Goal: Task Accomplishment & Management: Manage account settings

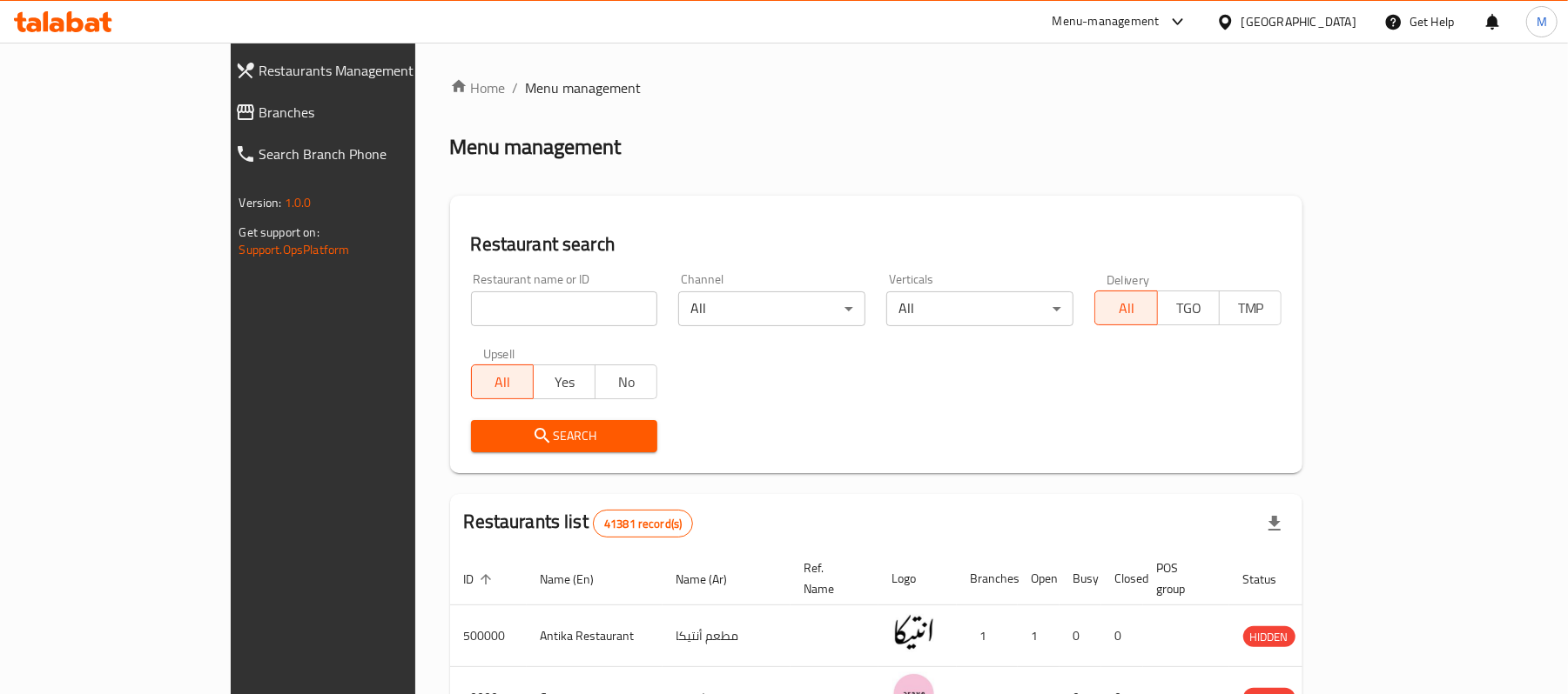
drag, startPoint x: 0, startPoint y: 0, endPoint x: 456, endPoint y: 318, distance: 555.9
click at [471, 318] on input "search" at bounding box center [564, 308] width 187 height 34
paste input "764278"
type input "764278"
click at [485, 426] on span "Search" at bounding box center [564, 436] width 159 height 22
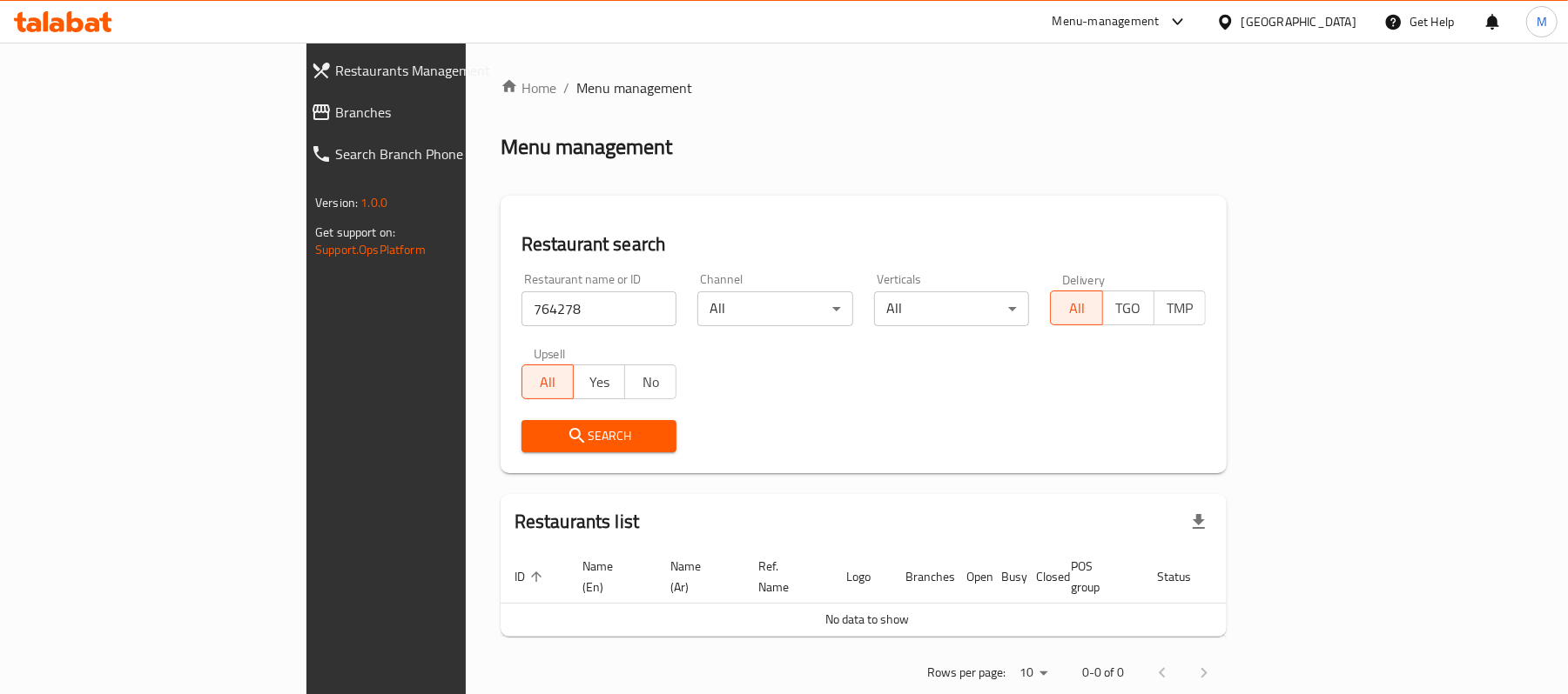
click at [335, 116] on span "Branches" at bounding box center [445, 113] width 220 height 21
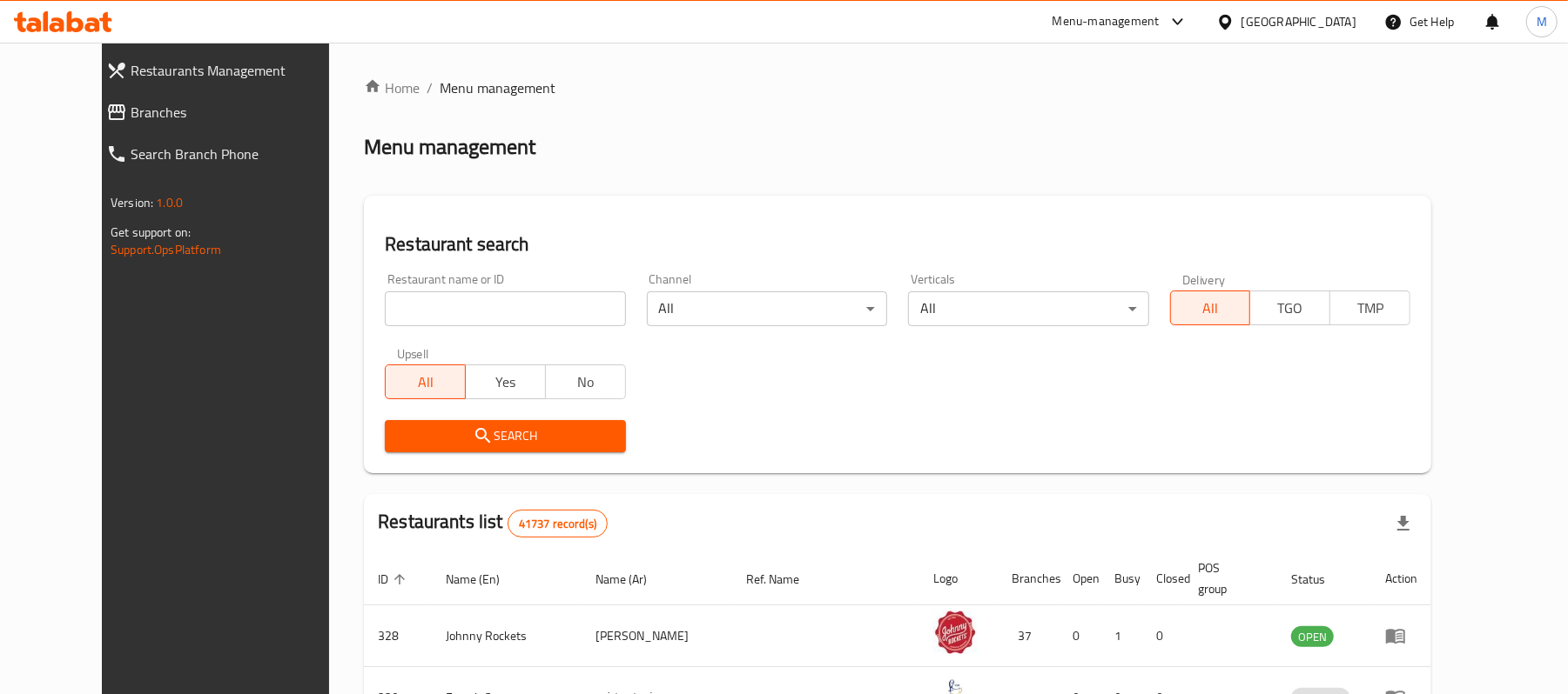
click at [495, 307] on div "Home / Menu management Menu management Restaurant search Restaurant name or ID …" at bounding box center [898, 631] width 1068 height 1107
click at [495, 307] on input "search" at bounding box center [505, 308] width 241 height 34
paste input "697791"
type input "697791"
click at [409, 451] on button "Search" at bounding box center [505, 436] width 241 height 32
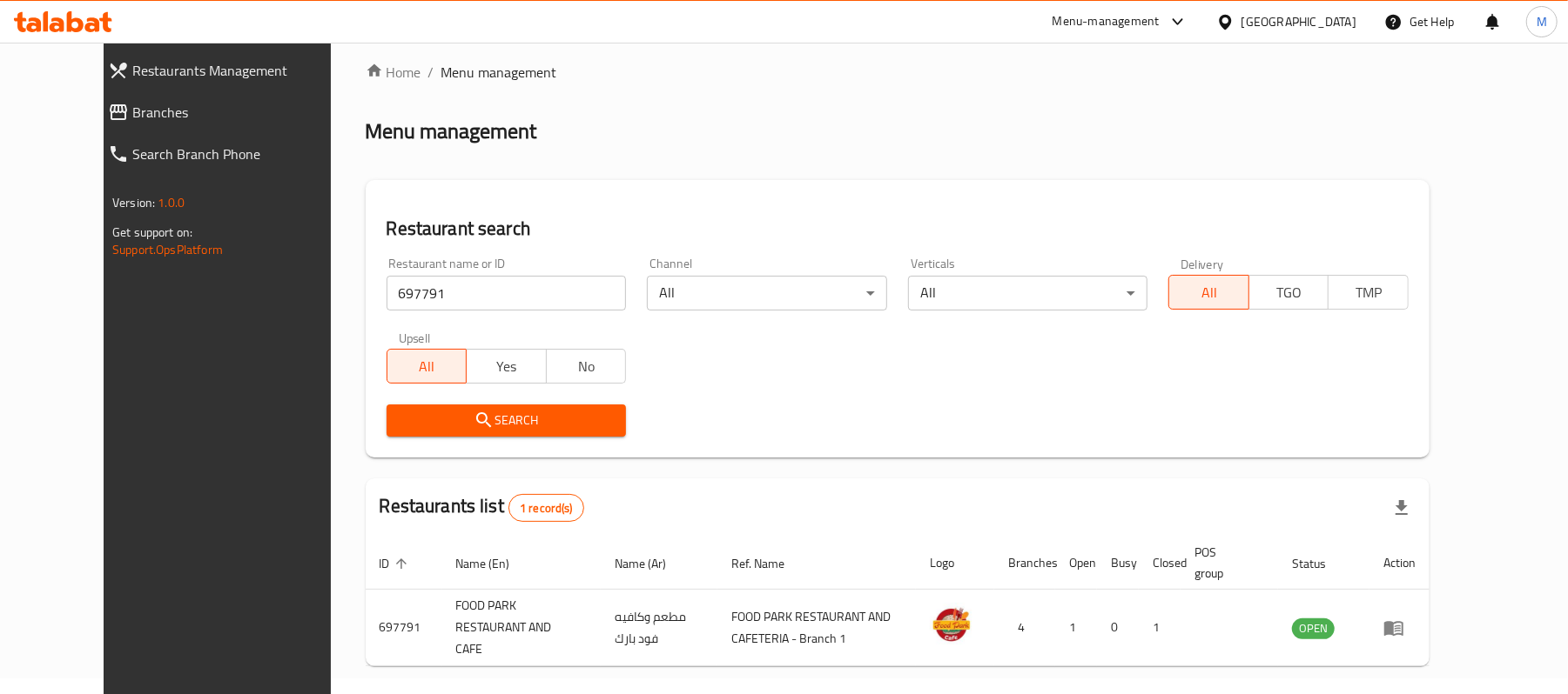
scroll to position [67, 0]
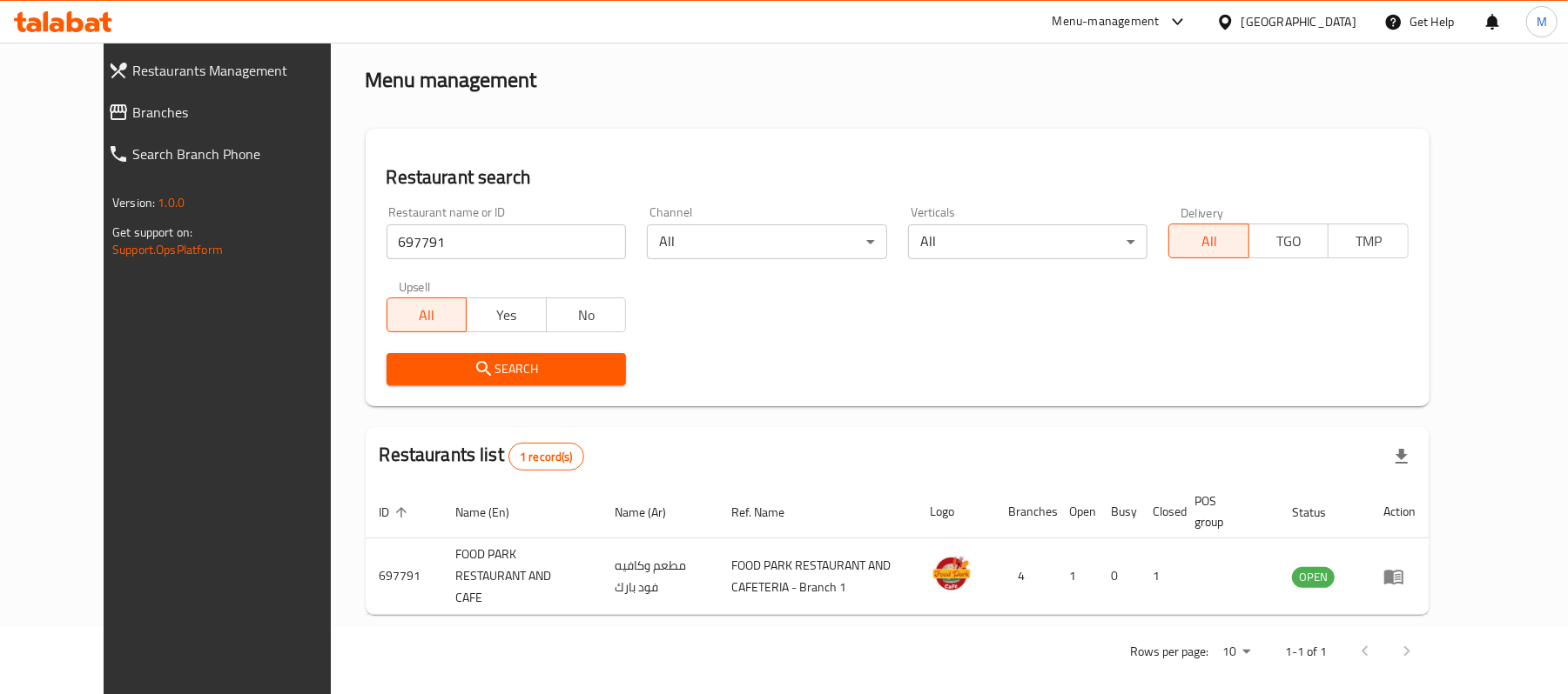
click at [777, 320] on div "Restaurant name or ID 697791 Restaurant name or ID Channel All ​ Verticals All …" at bounding box center [898, 296] width 1043 height 200
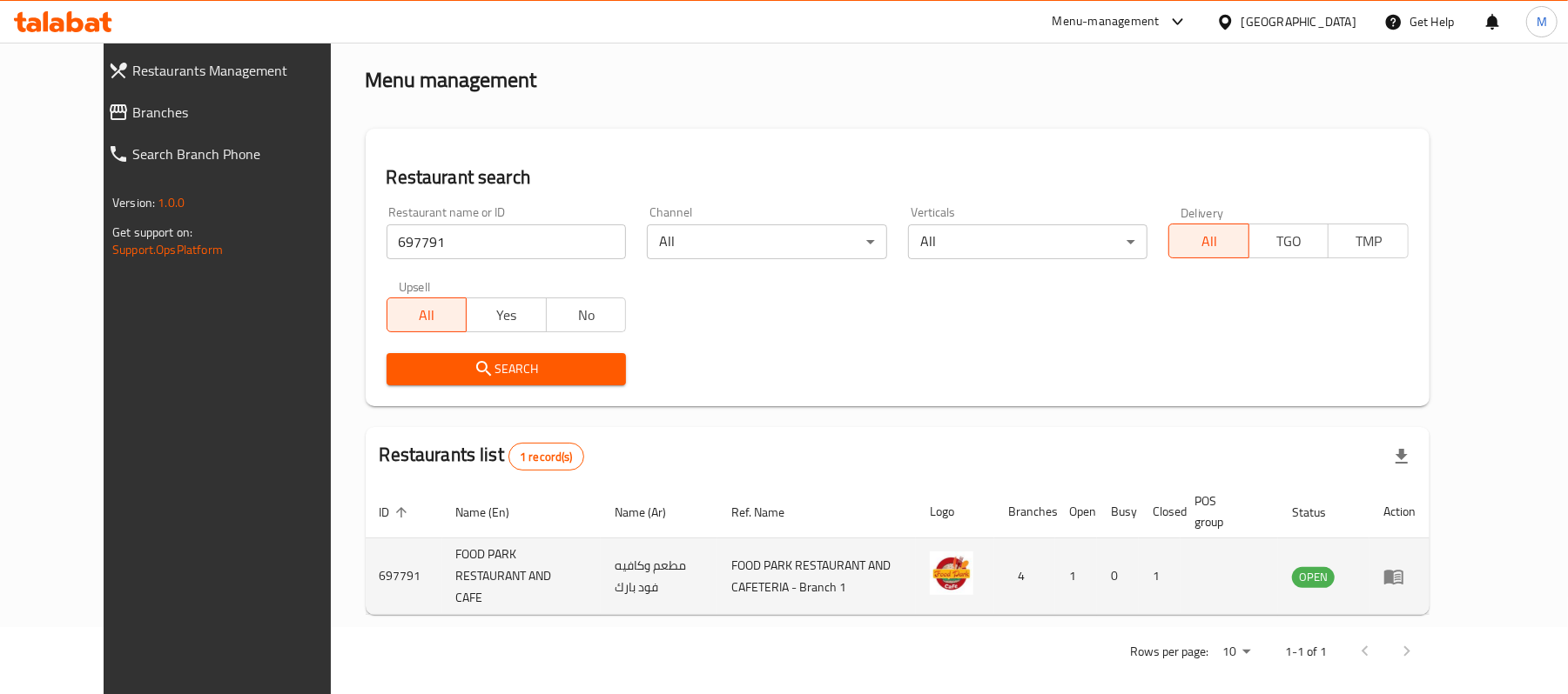
click at [1404, 570] on icon "enhanced table" at bounding box center [1394, 577] width 19 height 14
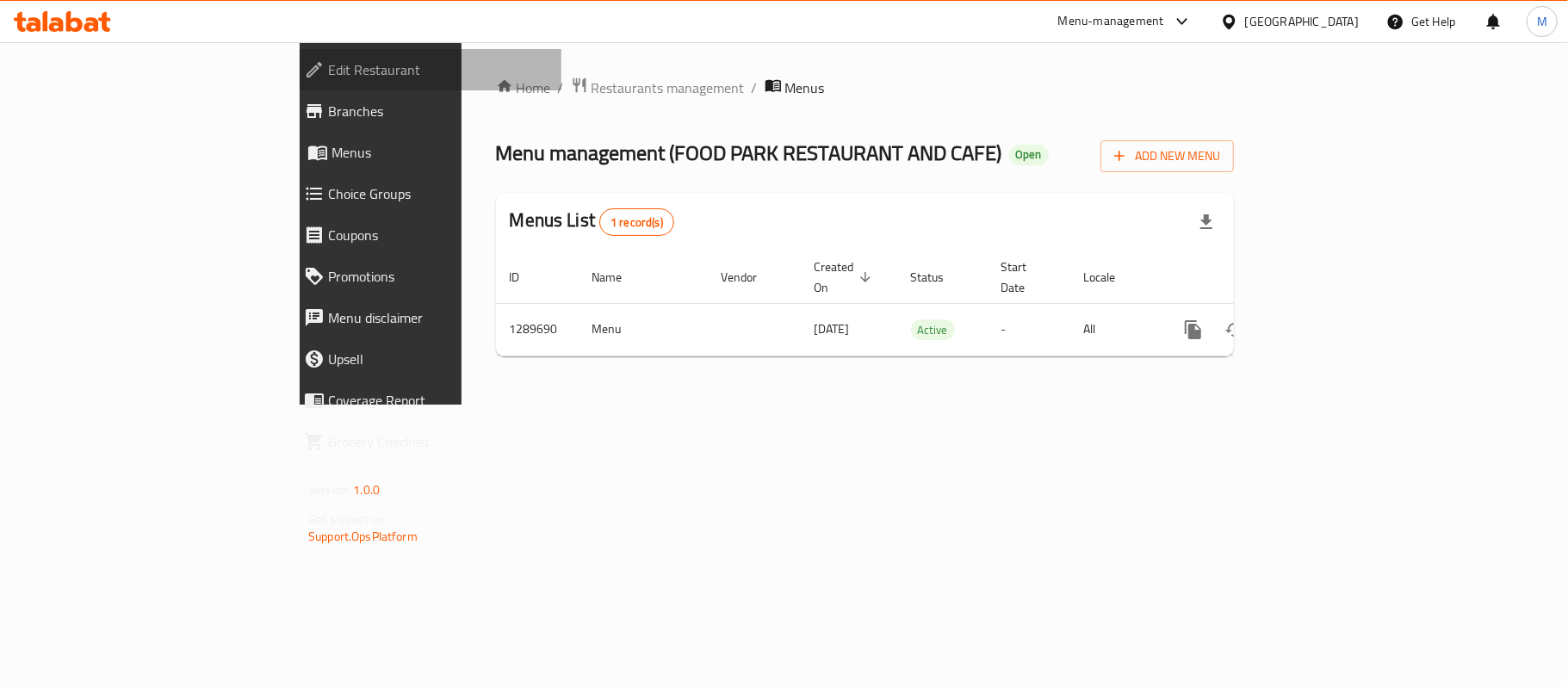
click at [290, 52] on link "Edit Restaurant" at bounding box center [425, 70] width 271 height 42
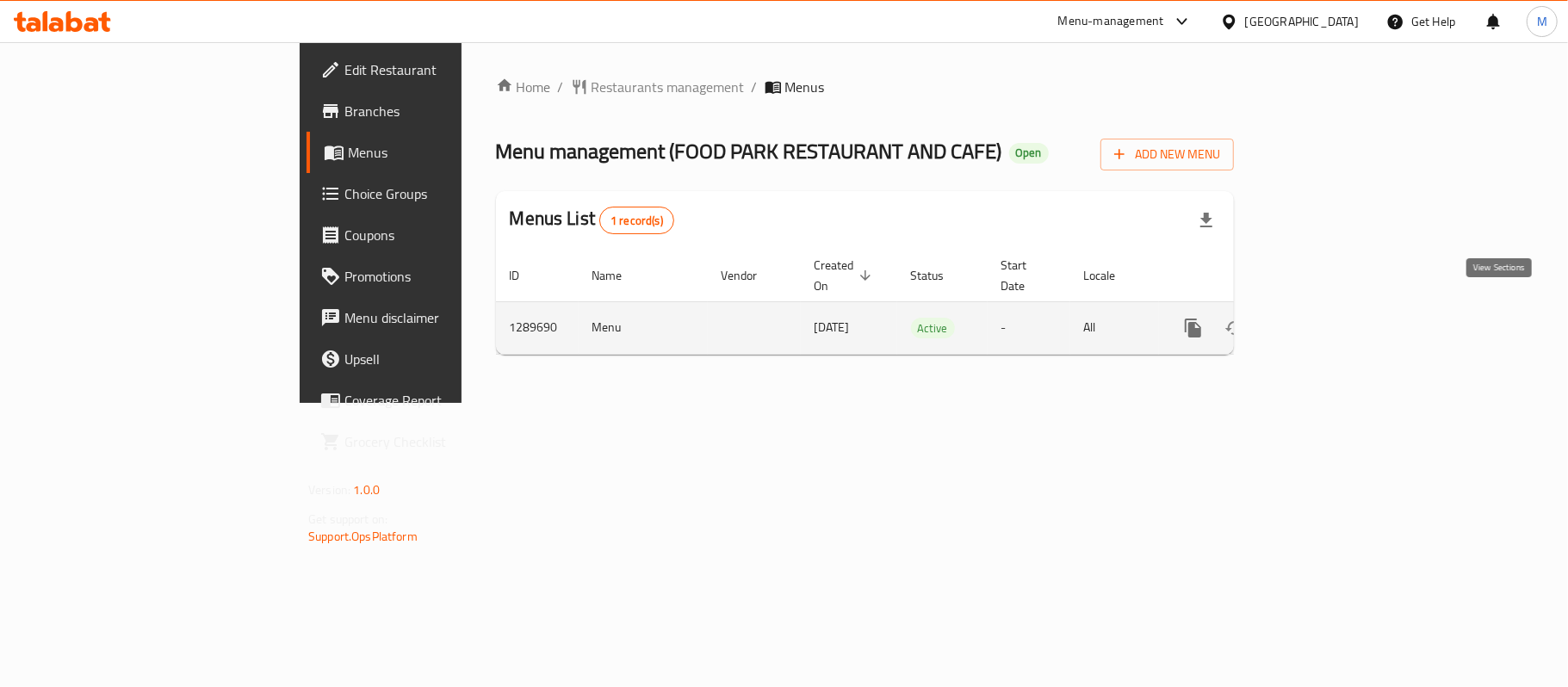
click at [1328, 318] on icon "enhanced table" at bounding box center [1318, 328] width 21 height 21
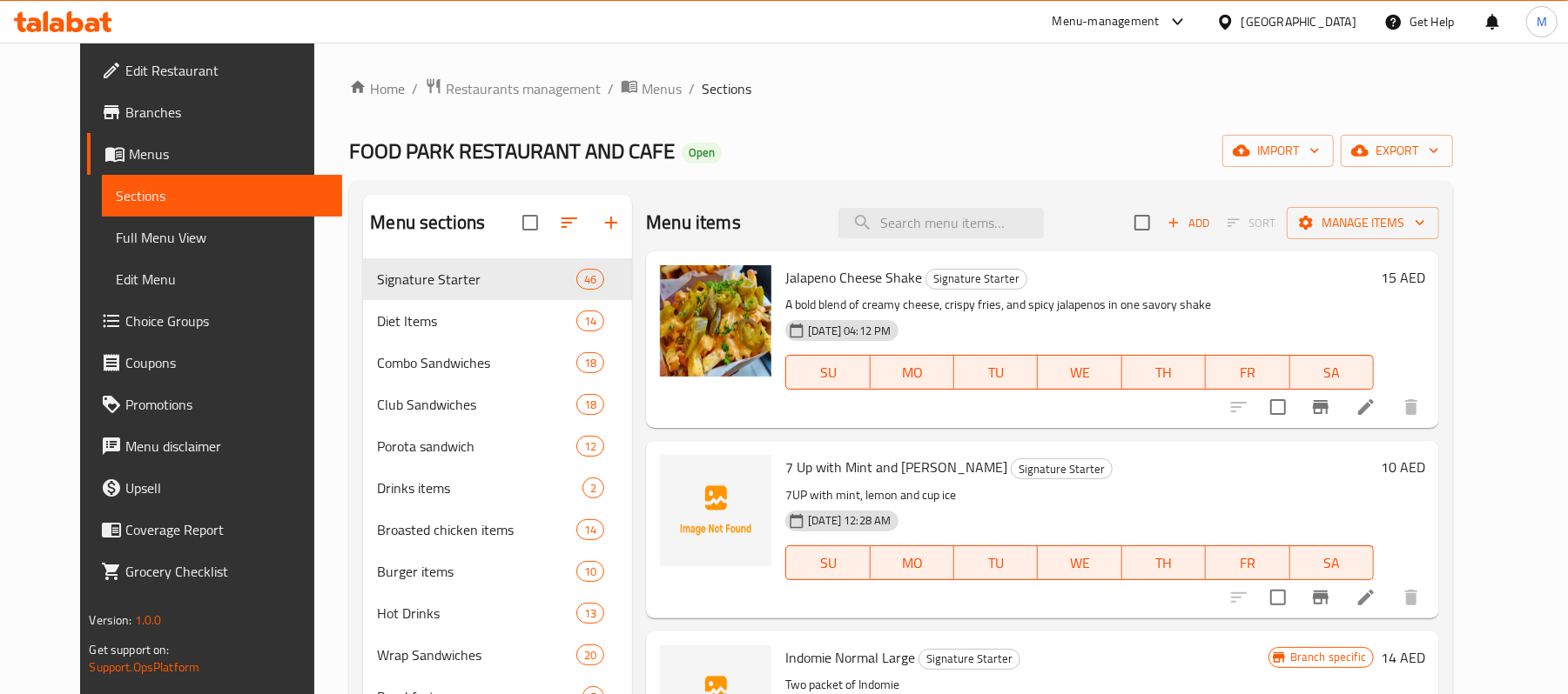
click at [1157, 123] on div "Home / Restaurants management / Menus / Sections FOOD PARK RESTAURANT AND CAFE …" at bounding box center [901, 554] width 1104 height 954
click at [1443, 152] on icon "button" at bounding box center [1433, 151] width 17 height 17
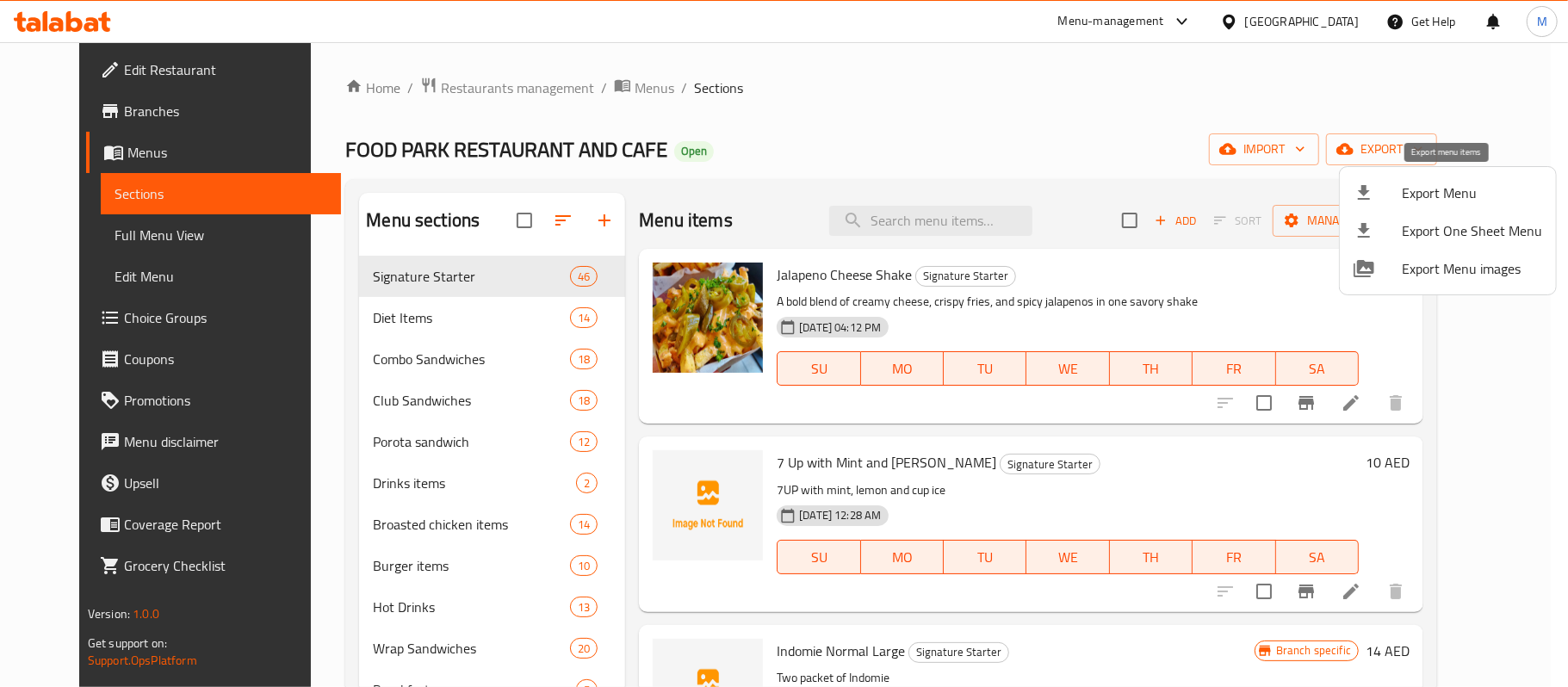
click at [1404, 198] on span "Export Menu" at bounding box center [1472, 193] width 141 height 21
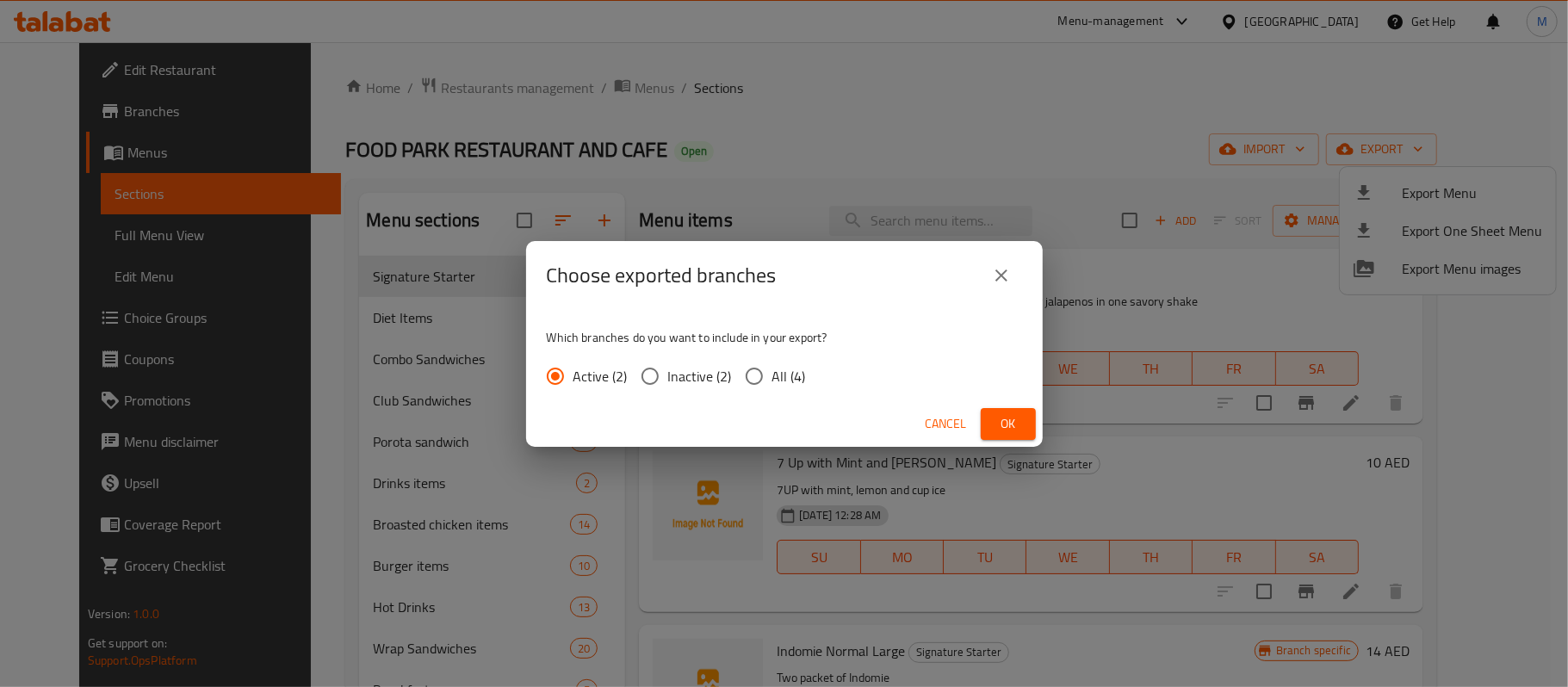
click at [768, 377] on input "All (4)" at bounding box center [754, 376] width 36 height 36
radio input "true"
click at [1017, 421] on span "Ok" at bounding box center [1008, 424] width 27 height 22
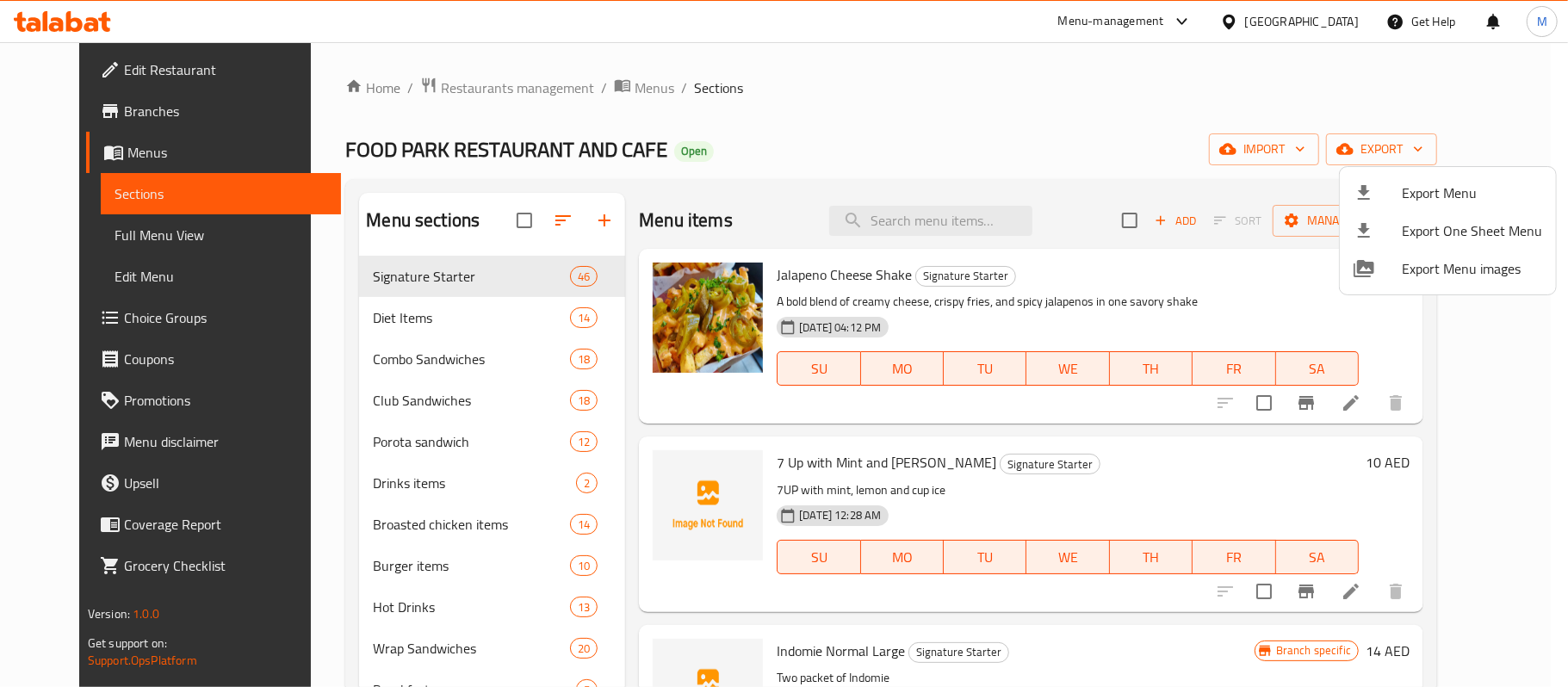
click at [895, 136] on div at bounding box center [784, 343] width 1568 height 687
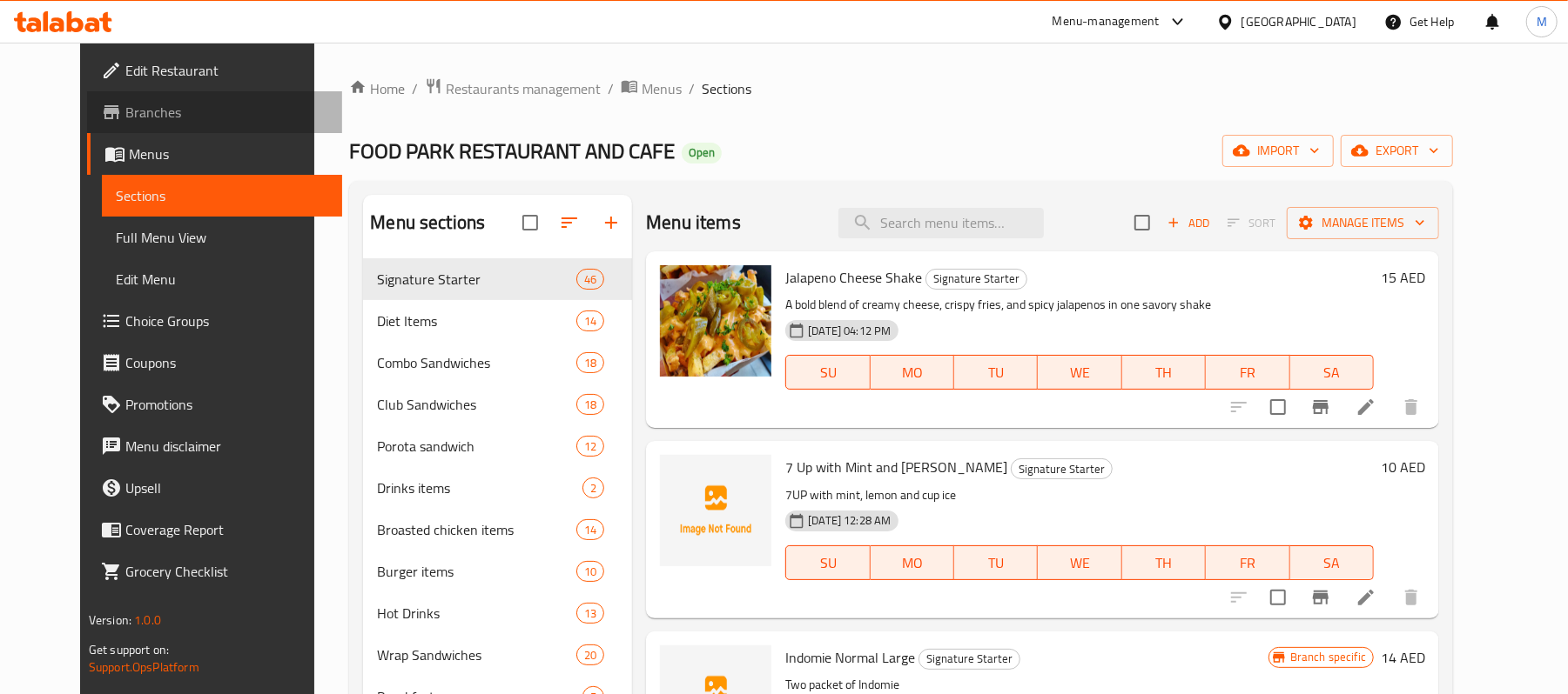
click at [125, 116] on span "Branches" at bounding box center [226, 113] width 202 height 21
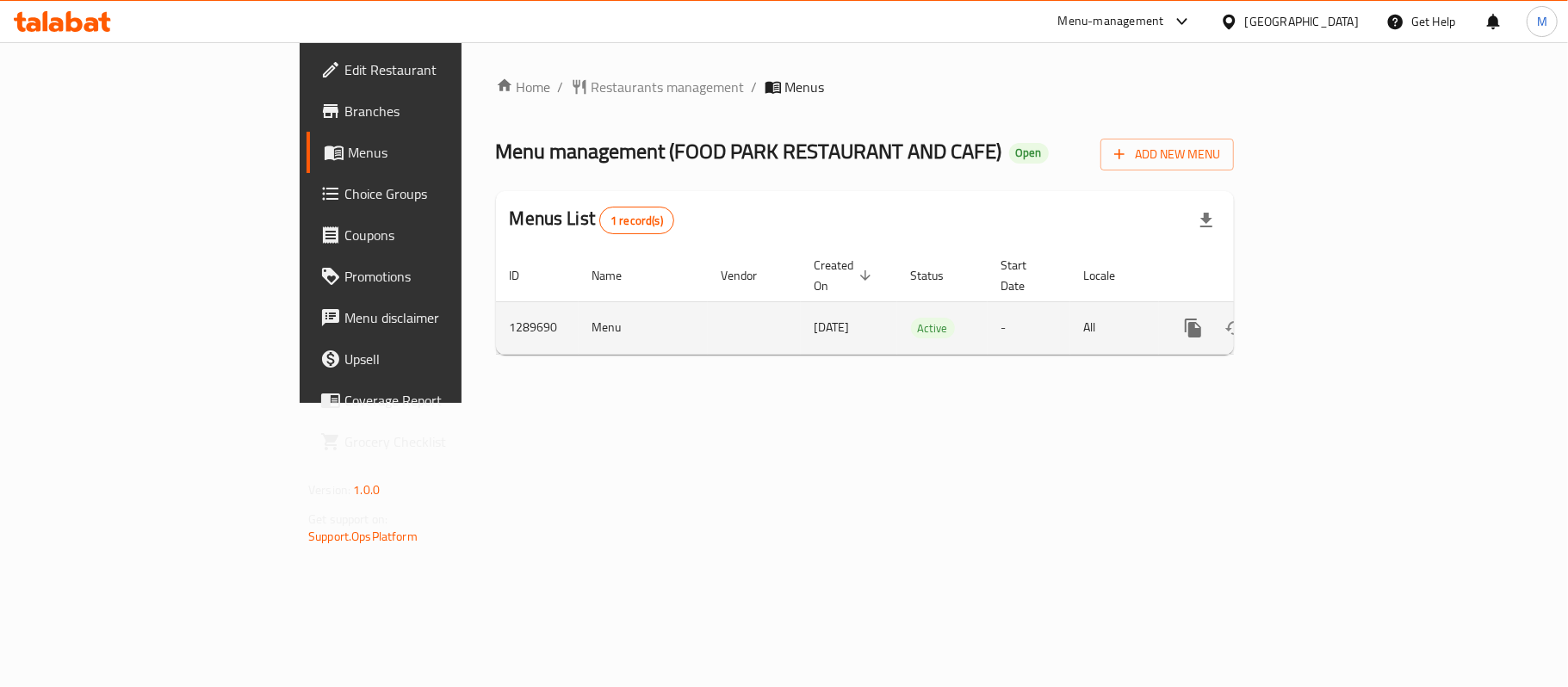
click at [1328, 318] on icon "enhanced table" at bounding box center [1318, 328] width 21 height 21
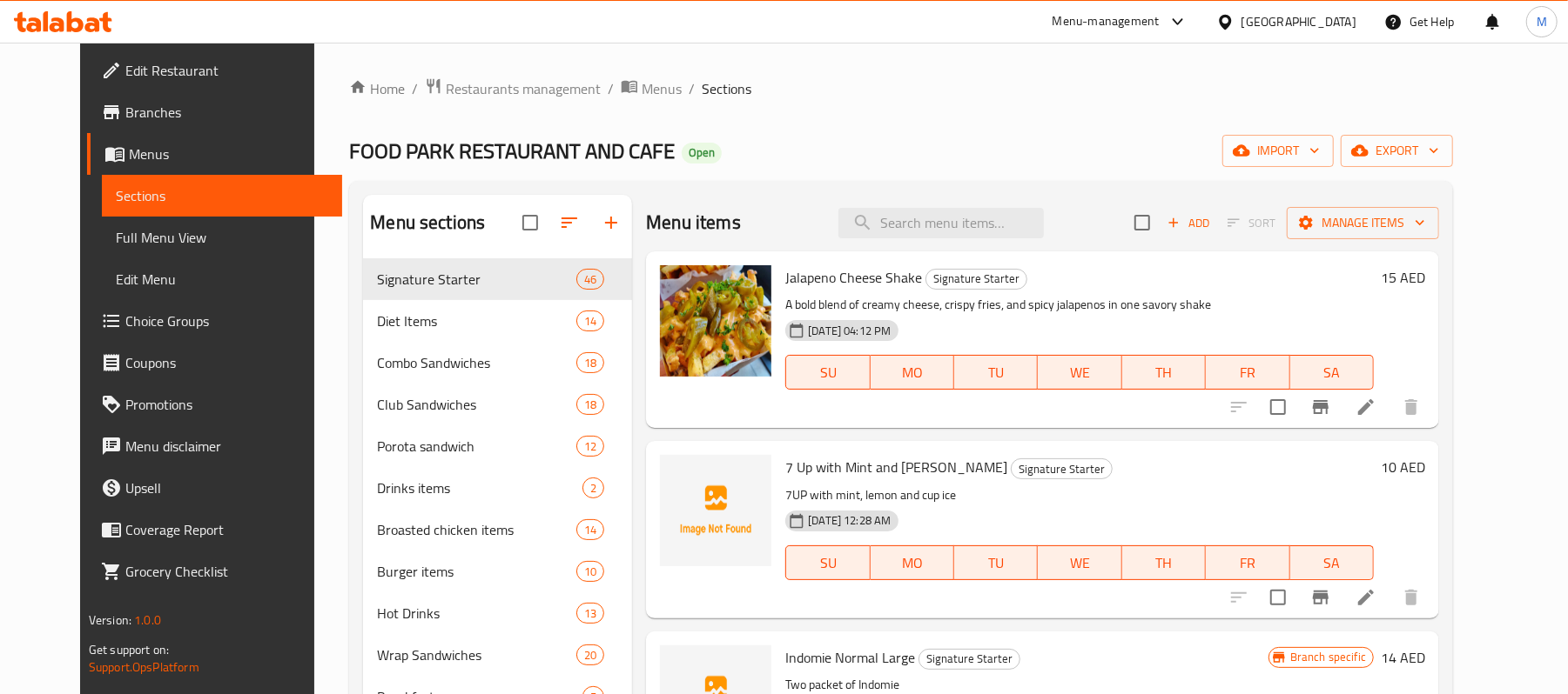
click at [857, 147] on div "FOOD PARK RESTAURANT AND CAFE Open import export" at bounding box center [901, 151] width 1104 height 32
click at [848, 113] on div "Home / Restaurants management / Menus / Sections FOOD PARK RESTAURANT AND CAFE …" at bounding box center [901, 554] width 1104 height 954
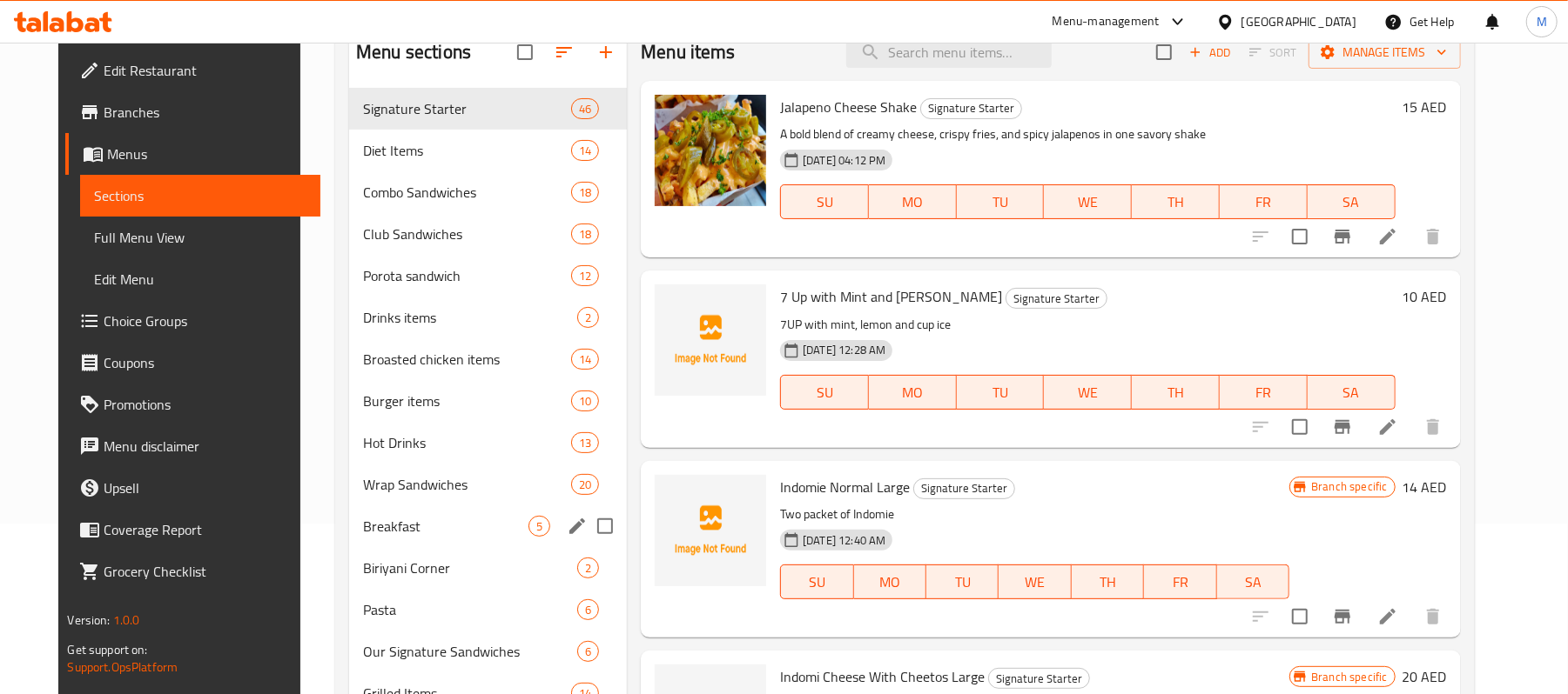
scroll to position [25, 0]
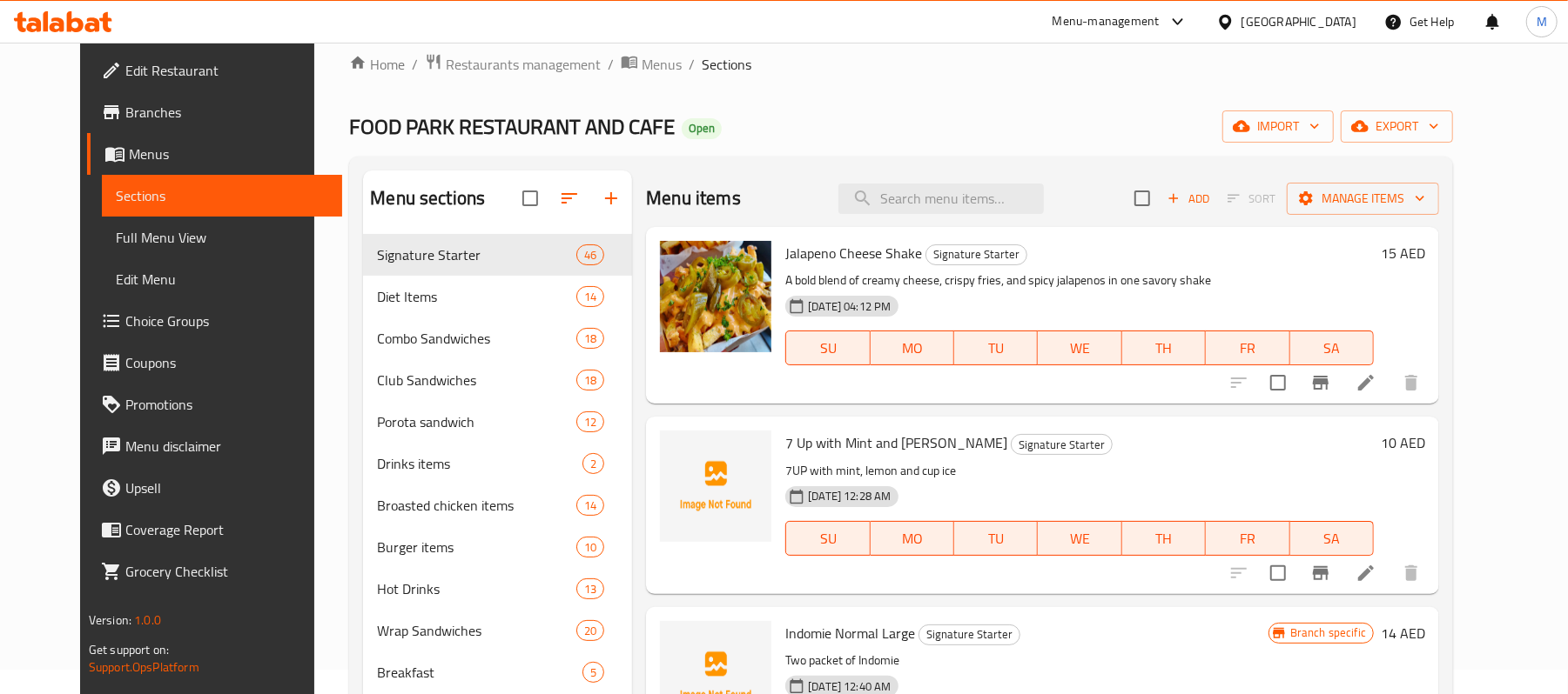
click at [125, 112] on span "Branches" at bounding box center [226, 113] width 202 height 21
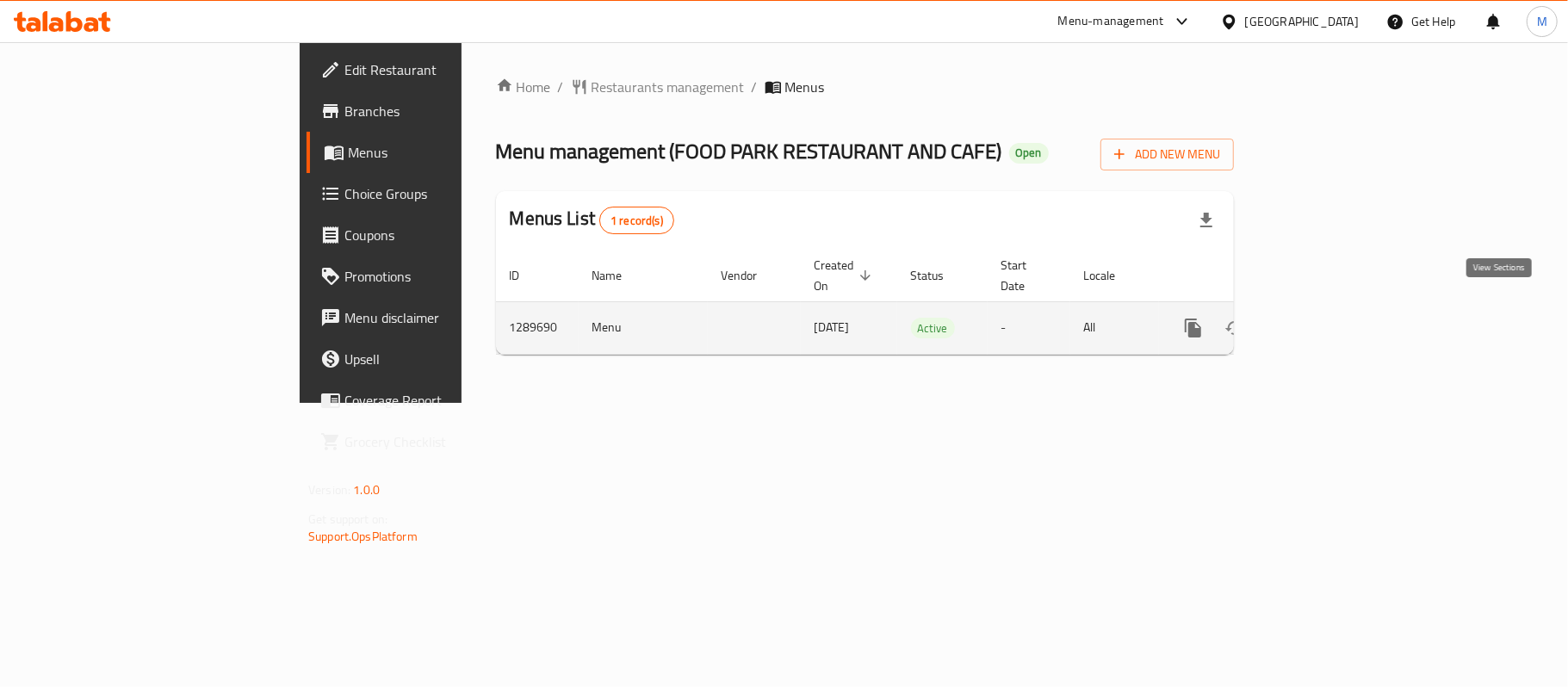
click at [1328, 318] on icon "enhanced table" at bounding box center [1318, 328] width 21 height 21
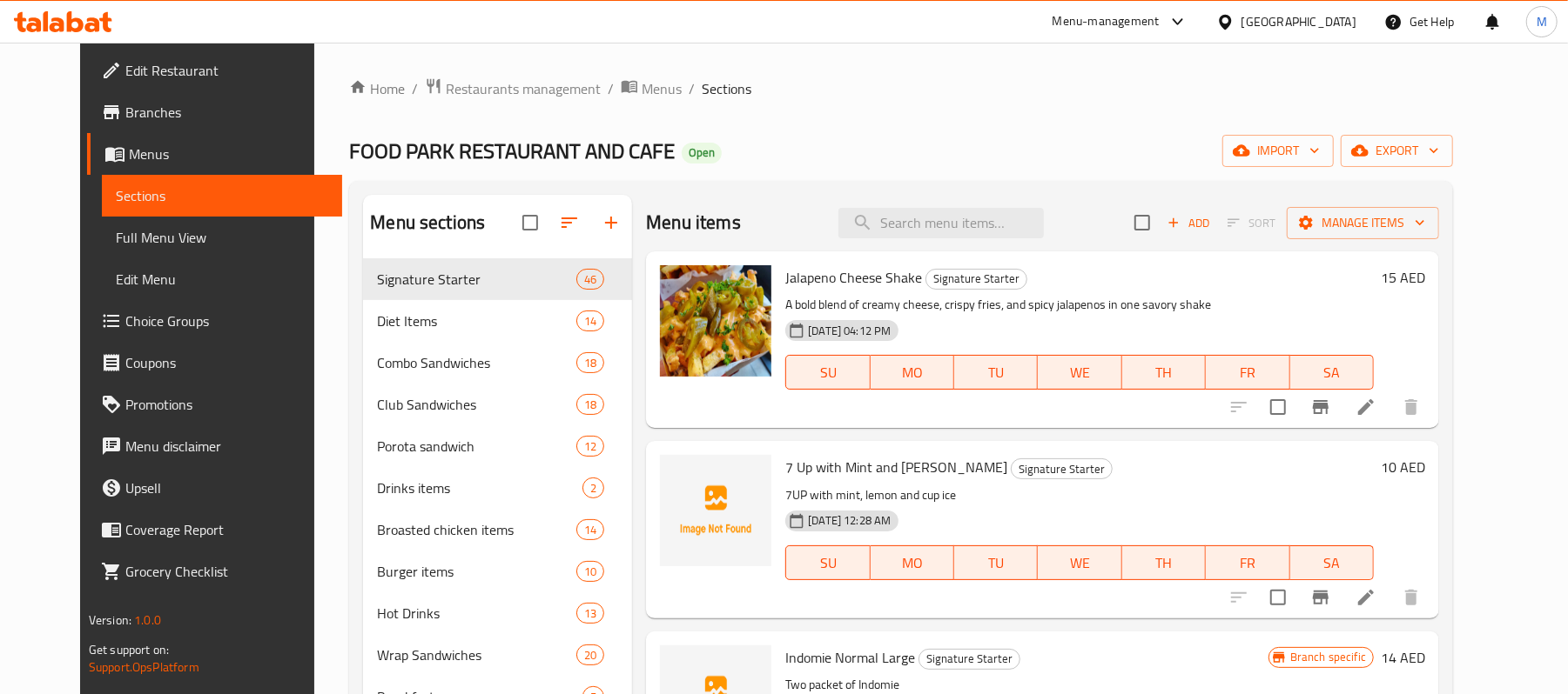
click at [869, 277] on span "Jalapeno Cheese Shake" at bounding box center [853, 277] width 137 height 26
click at [990, 224] on input "search" at bounding box center [941, 223] width 205 height 31
click at [973, 221] on input "search" at bounding box center [941, 223] width 205 height 31
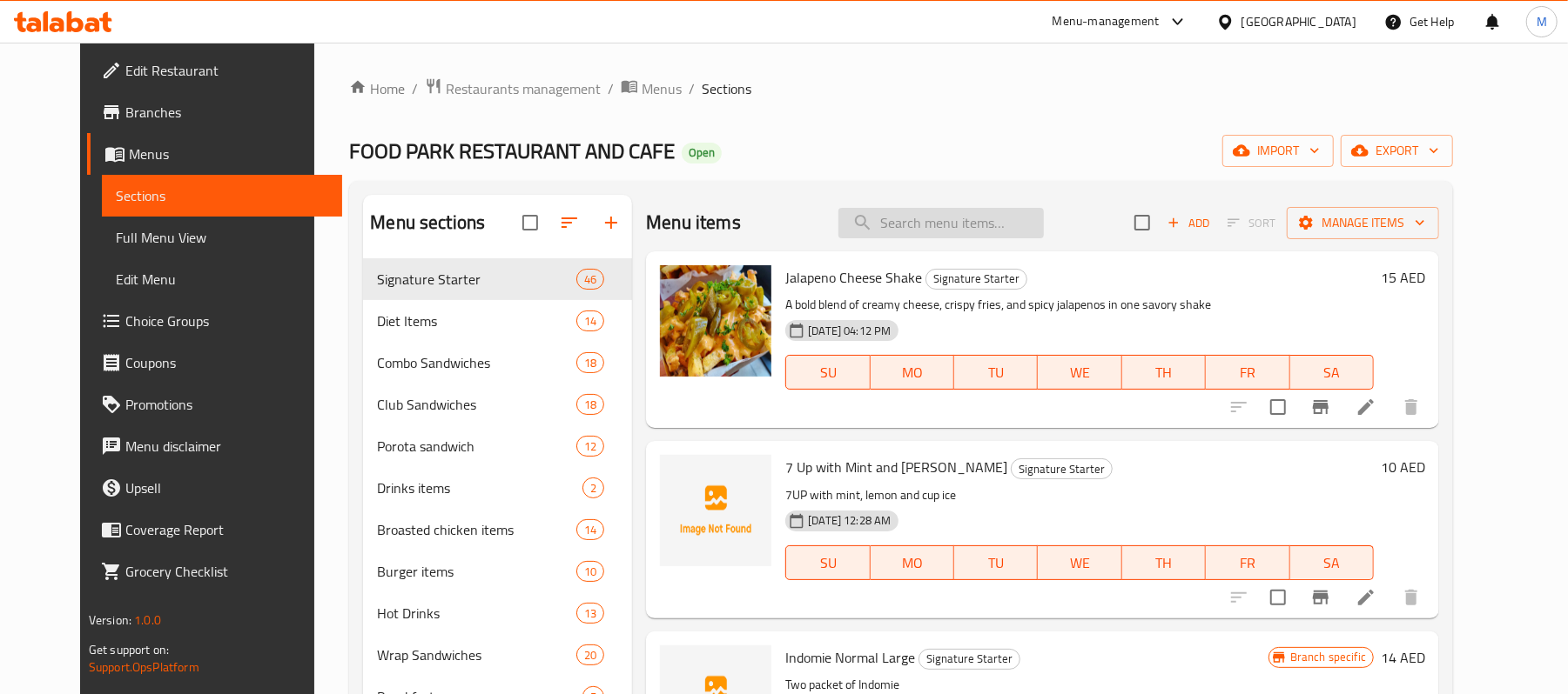
paste input "7up Lemon Mint"
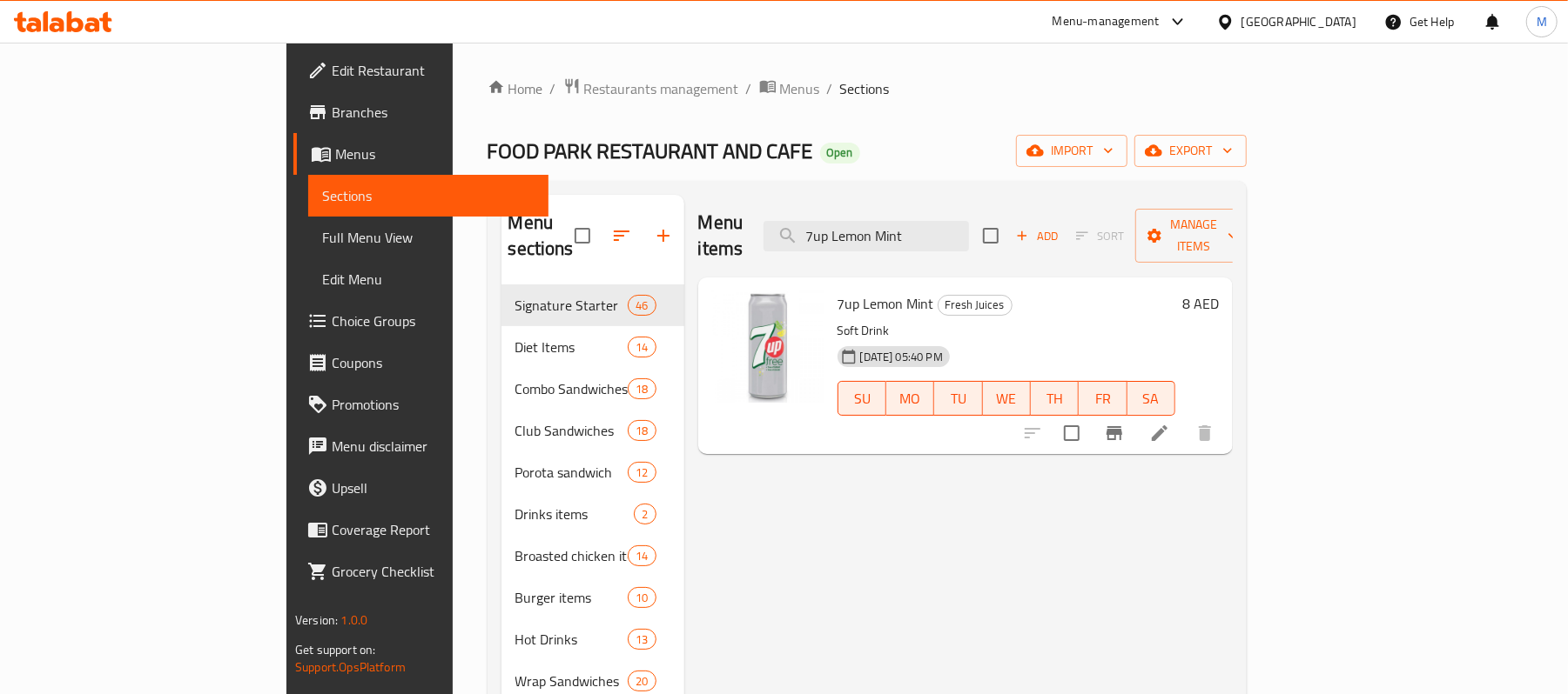
type input "7up Lemon Mint"
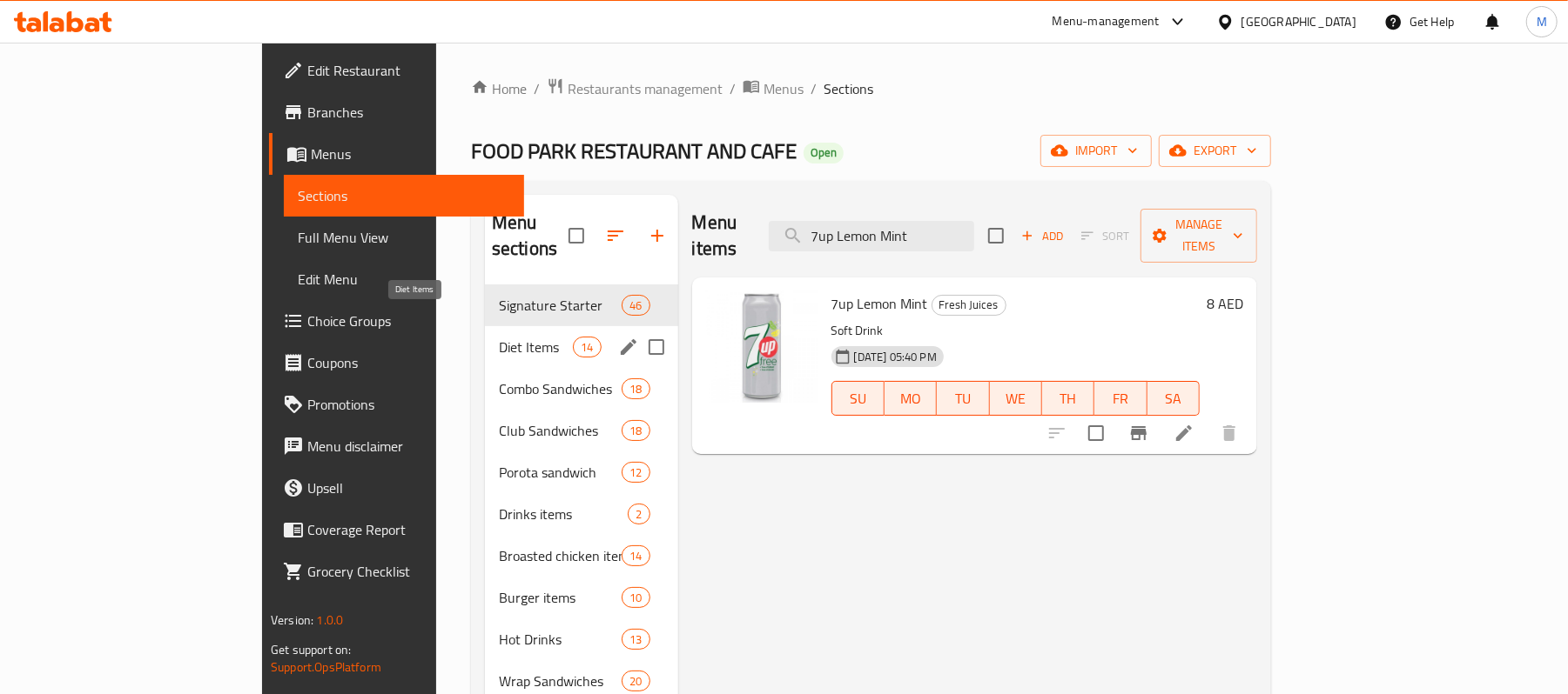
click at [498, 337] on span "Diet Items" at bounding box center [535, 347] width 74 height 21
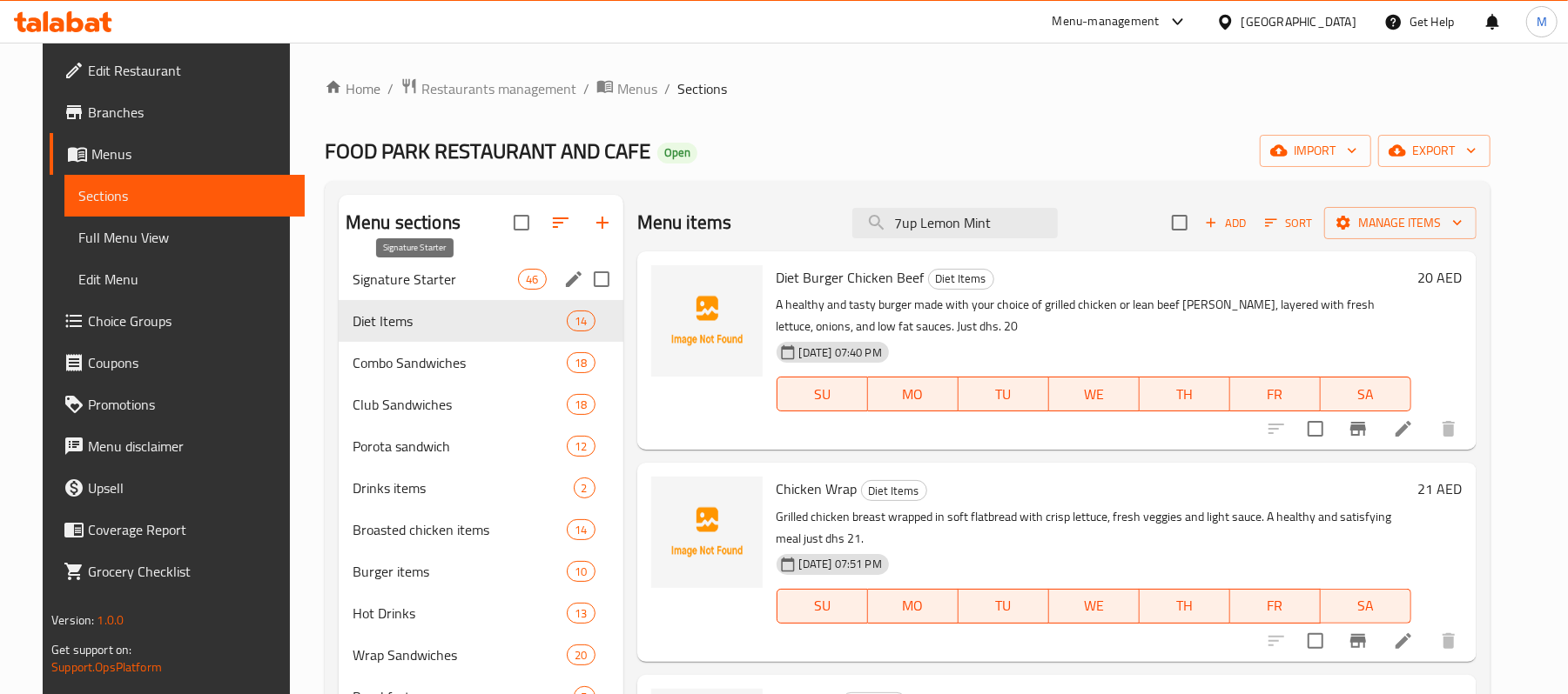
click at [433, 282] on span "Signature Starter" at bounding box center [434, 280] width 165 height 21
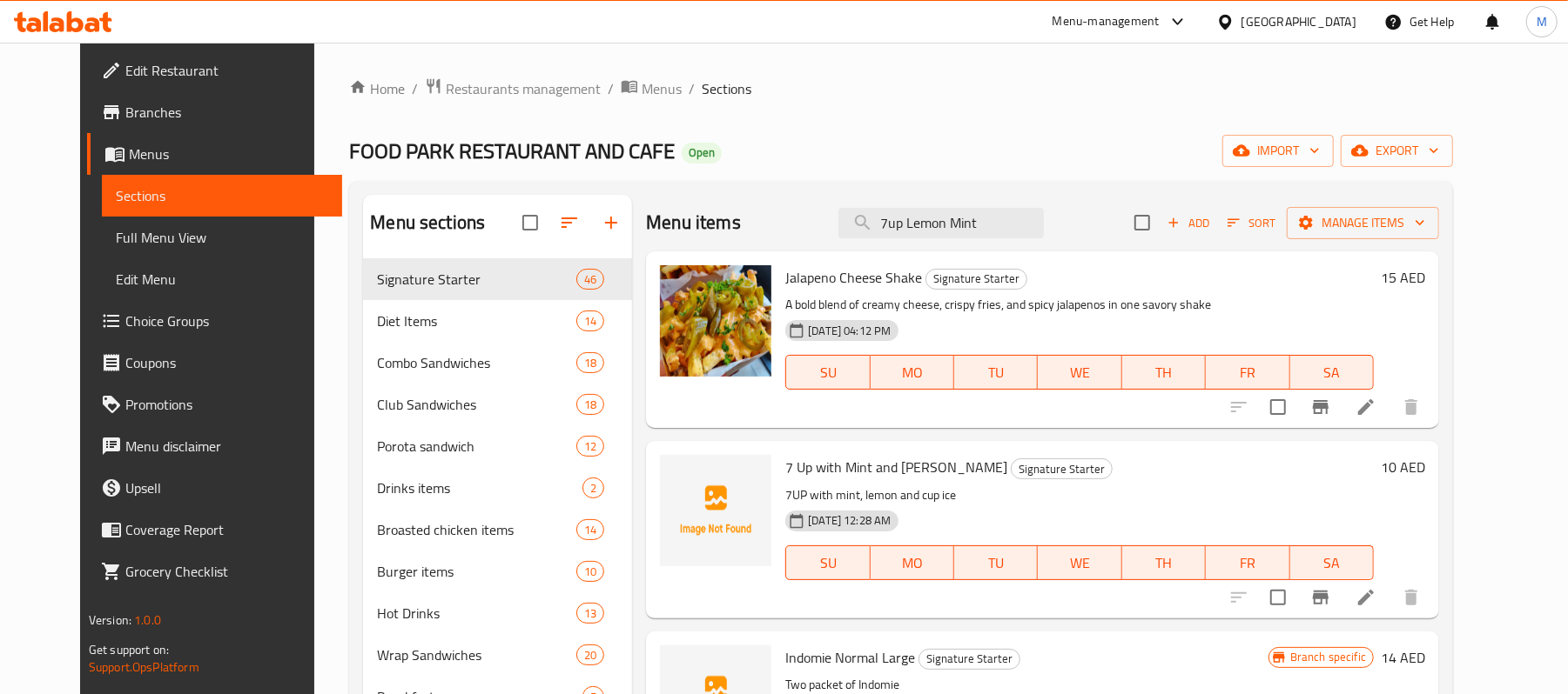
drag, startPoint x: 931, startPoint y: 239, endPoint x: 847, endPoint y: 245, distance: 84.2
click at [850, 245] on div "Menu items 7up Lemon Mint Add Sort Manage items" at bounding box center [1042, 222] width 794 height 56
